Goal: Check status: Check status

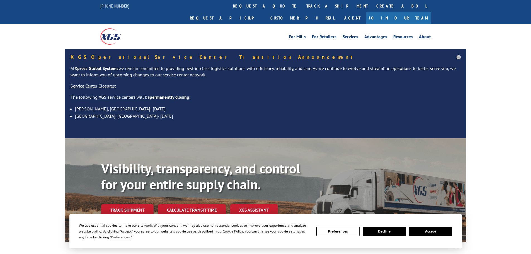
click at [427, 231] on button "Accept" at bounding box center [431, 231] width 43 height 9
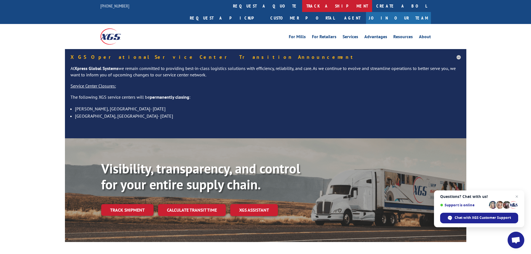
click at [302, 6] on link "track a shipment" at bounding box center [337, 6] width 70 height 12
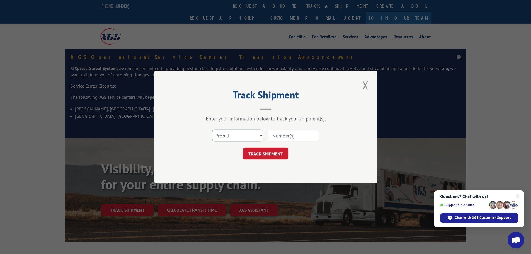
click at [231, 134] on select "Select category... Probill BOL PO" at bounding box center [237, 136] width 51 height 12
select select "bol"
click at [212, 130] on select "Select category... Probill BOL PO" at bounding box center [237, 136] width 51 height 12
click at [283, 139] on input at bounding box center [293, 136] width 51 height 12
paste input "5960097"
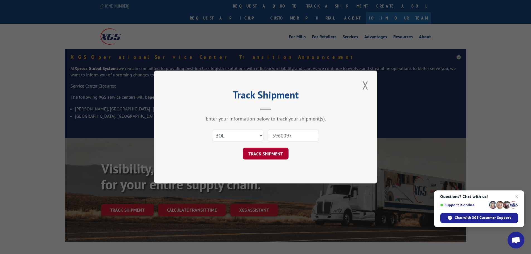
type input "5960097"
click at [272, 152] on button "TRACK SHIPMENT" at bounding box center [266, 154] width 46 height 12
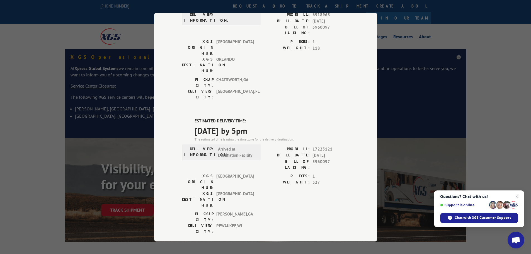
scroll to position [84, 0]
